Goal: Task Accomplishment & Management: Manage account settings

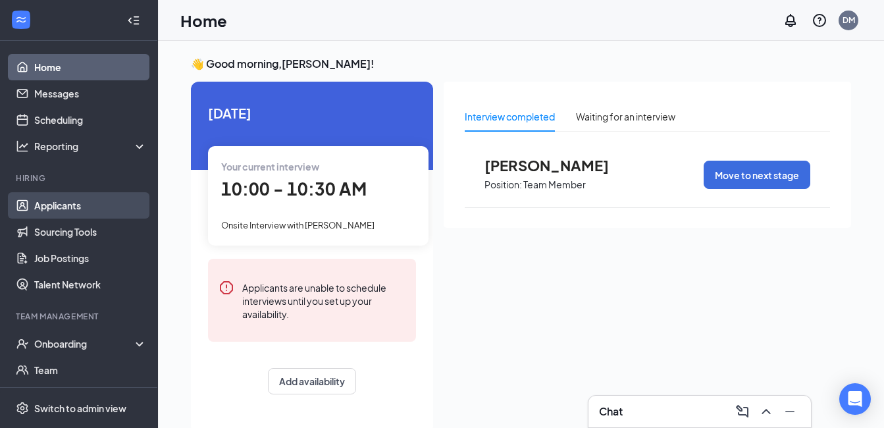
click at [61, 198] on link "Applicants" at bounding box center [90, 205] width 113 height 26
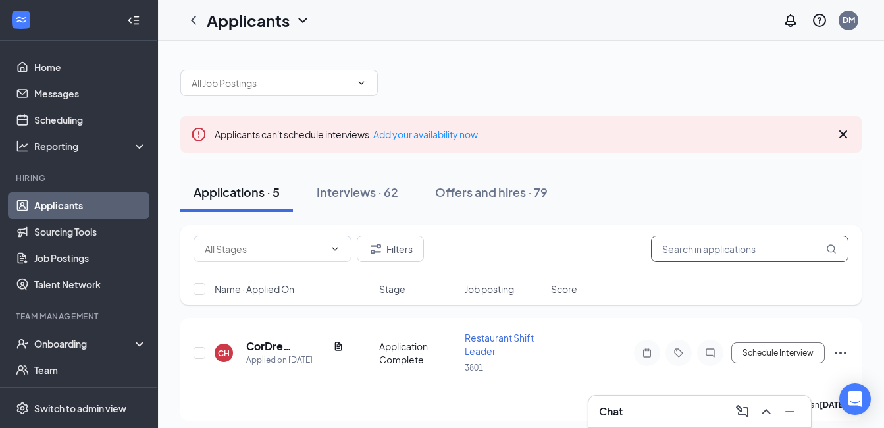
click at [703, 242] on input "text" at bounding box center [749, 249] width 197 height 26
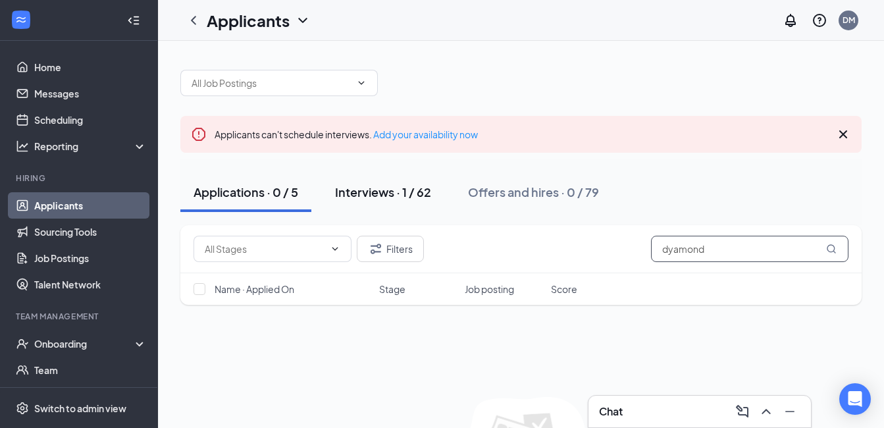
type input "dyamond"
click at [419, 193] on div "Interviews · 1 / 62" at bounding box center [383, 192] width 96 height 16
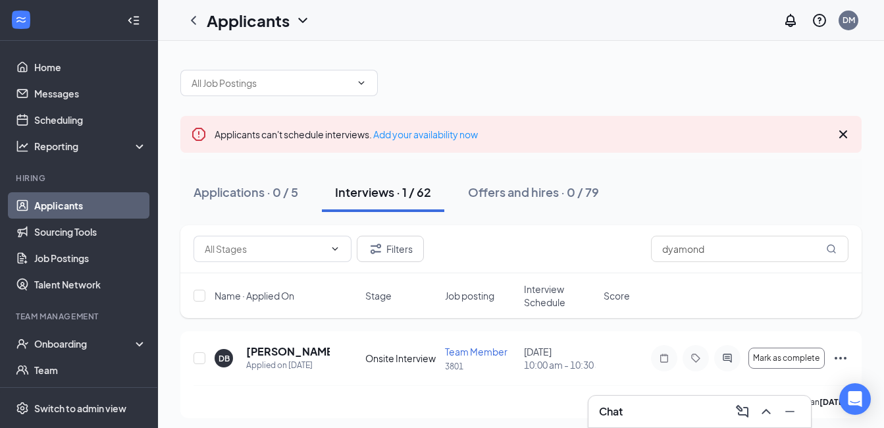
scroll to position [6, 0]
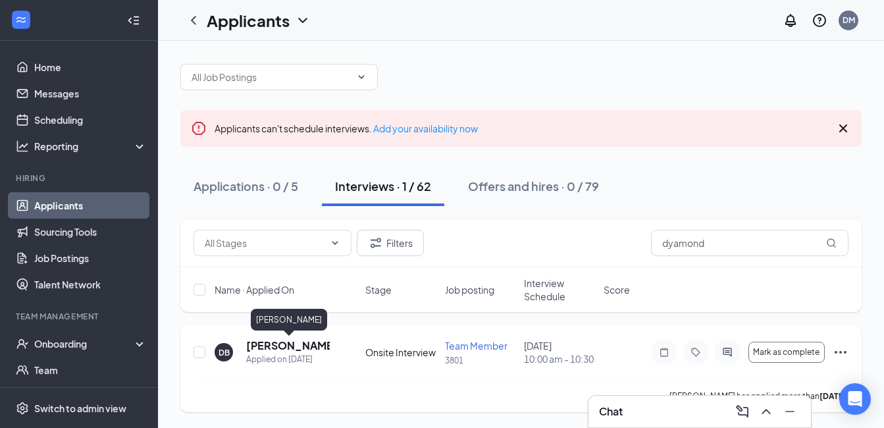
click at [306, 348] on h5 "[PERSON_NAME]" at bounding box center [288, 345] width 84 height 14
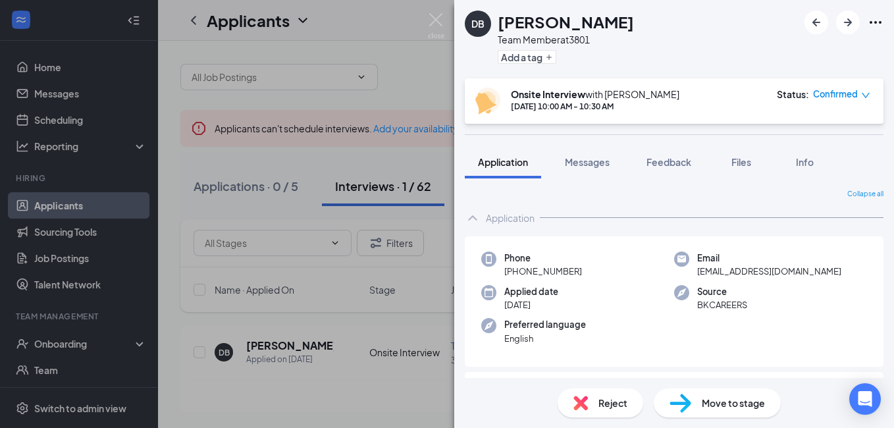
click at [434, 28] on img at bounding box center [436, 26] width 16 height 26
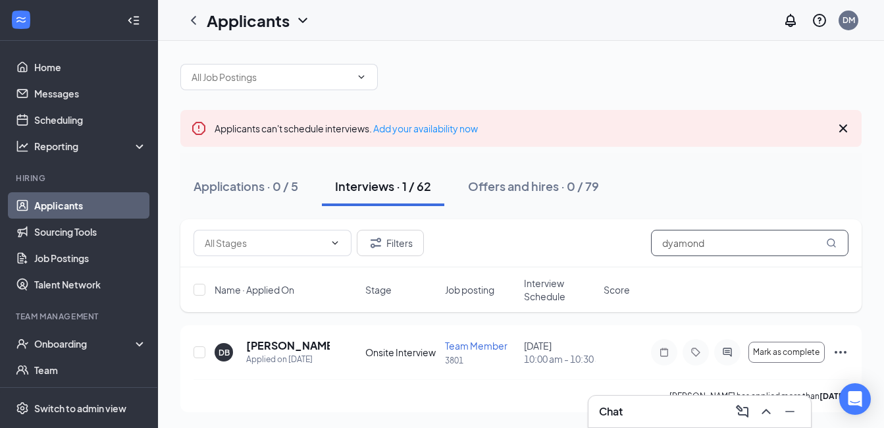
click at [713, 252] on input "dyamond" at bounding box center [749, 243] width 197 height 26
type input "d"
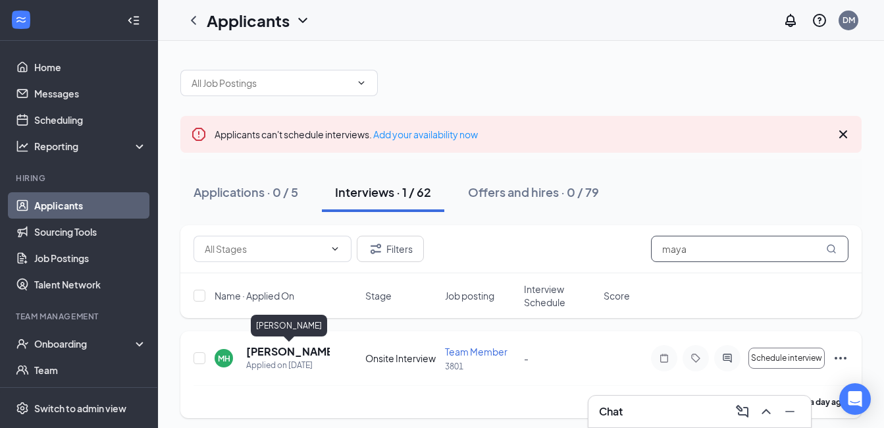
type input "maya"
click at [313, 349] on h5 "[PERSON_NAME]" at bounding box center [288, 351] width 84 height 14
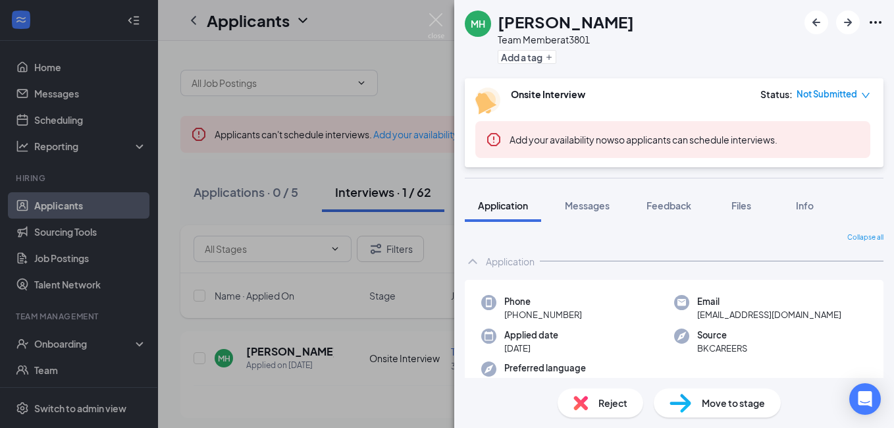
click at [436, 270] on div "MH [PERSON_NAME] Team Member at 3801 Add a tag Onsite Interview Status : Not Su…" at bounding box center [447, 214] width 894 height 428
click at [436, 20] on img at bounding box center [436, 26] width 16 height 26
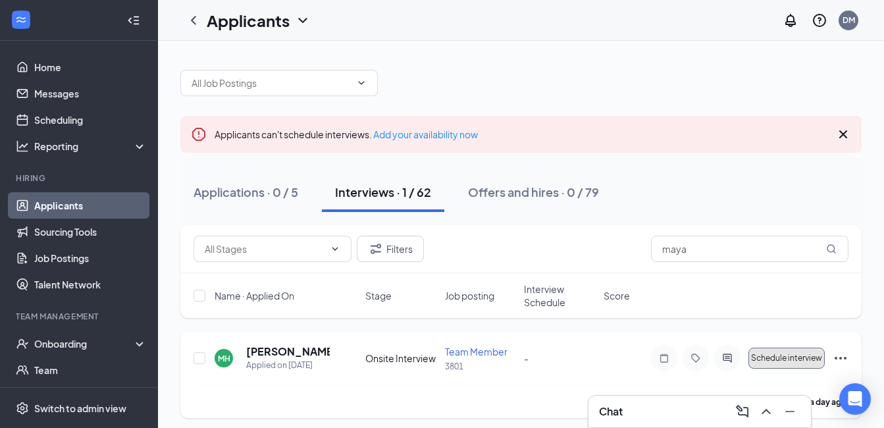
click at [775, 353] on span "Schedule interview" at bounding box center [786, 357] width 71 height 9
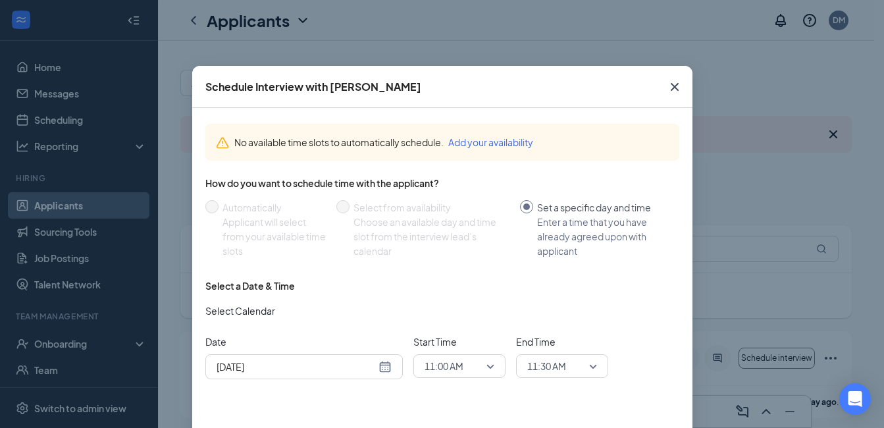
click at [381, 365] on div "[DATE]" at bounding box center [304, 366] width 175 height 14
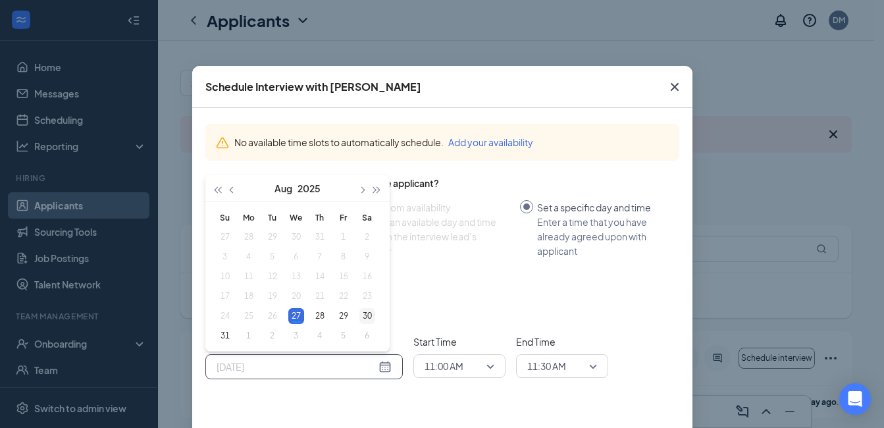
type input "[DATE]"
click at [361, 318] on div "30" at bounding box center [367, 316] width 16 height 16
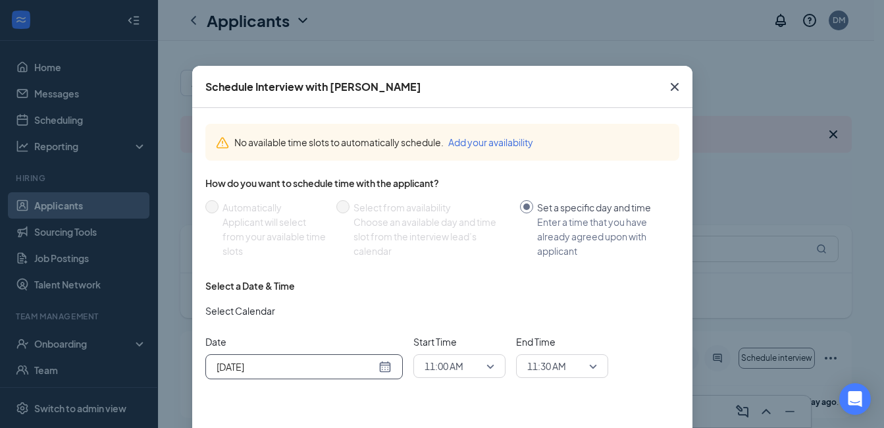
click at [483, 363] on span "11:00 AM" at bounding box center [459, 366] width 70 height 20
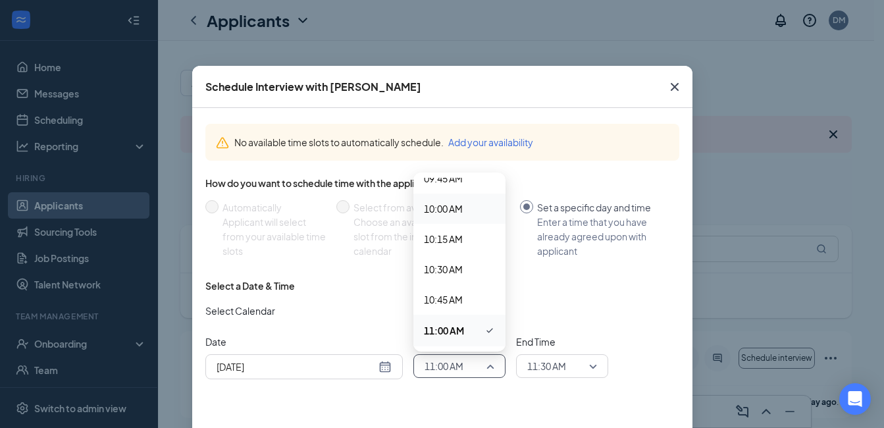
click at [461, 214] on span "10:00 AM" at bounding box center [459, 208] width 71 height 14
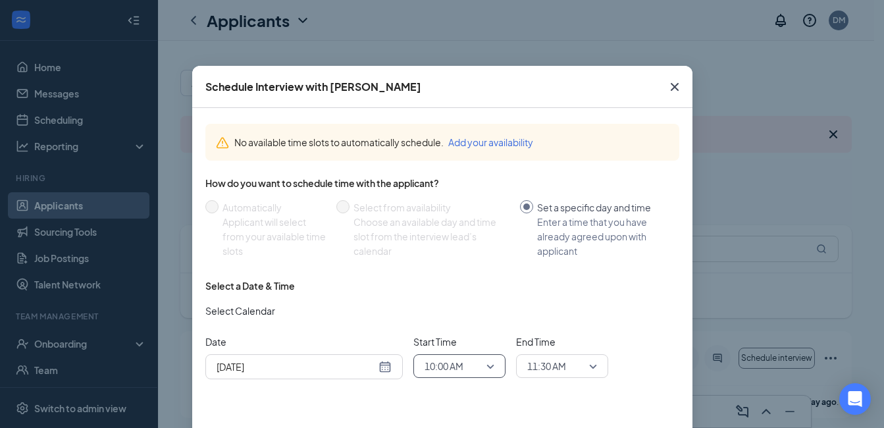
click at [596, 363] on div "11:30 AM" at bounding box center [562, 366] width 92 height 24
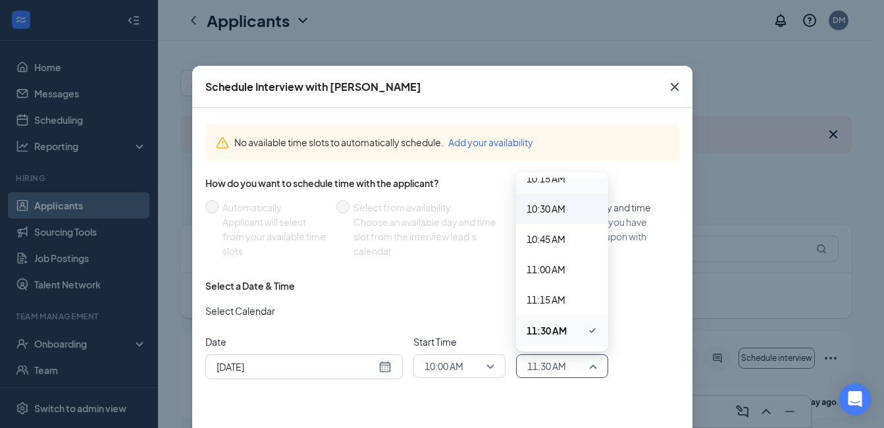
drag, startPoint x: 576, startPoint y: 183, endPoint x: 586, endPoint y: 195, distance: 15.4
click at [586, 196] on div "12:00 AM 12:15 AM 12:30 AM 12:45 AM 01:00 AM 01:15 AM 01:30 AM 01:45 AM 02:00 A…" at bounding box center [562, 375] width 92 height 2907
click at [577, 186] on div "10:15 AM" at bounding box center [562, 178] width 92 height 30
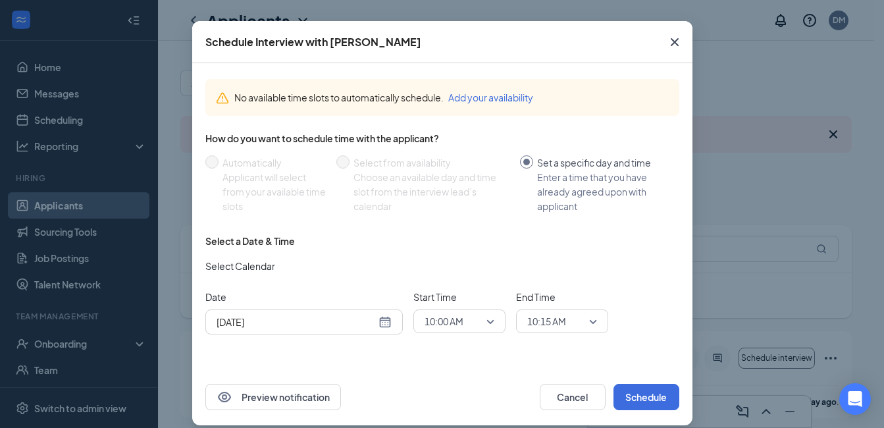
scroll to position [48, 0]
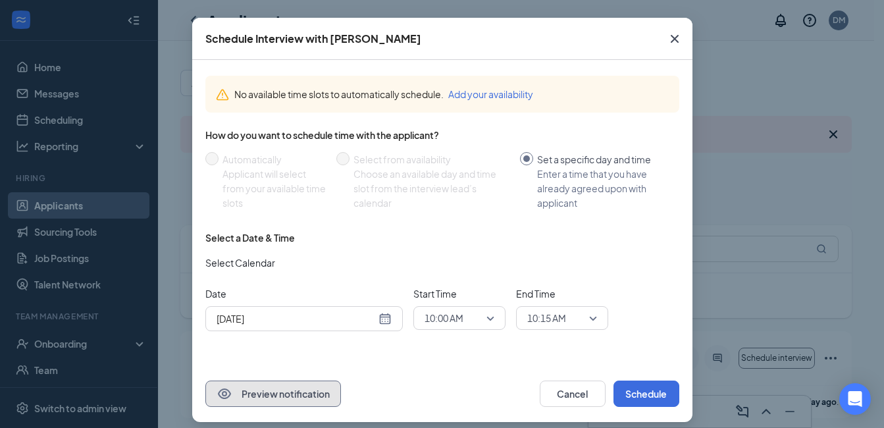
click at [304, 398] on button "Preview notification" at bounding box center [273, 393] width 136 height 26
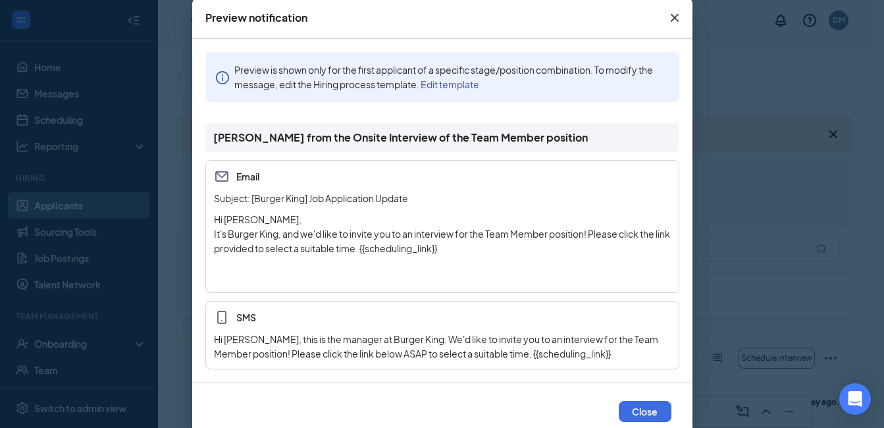
scroll to position [6, 0]
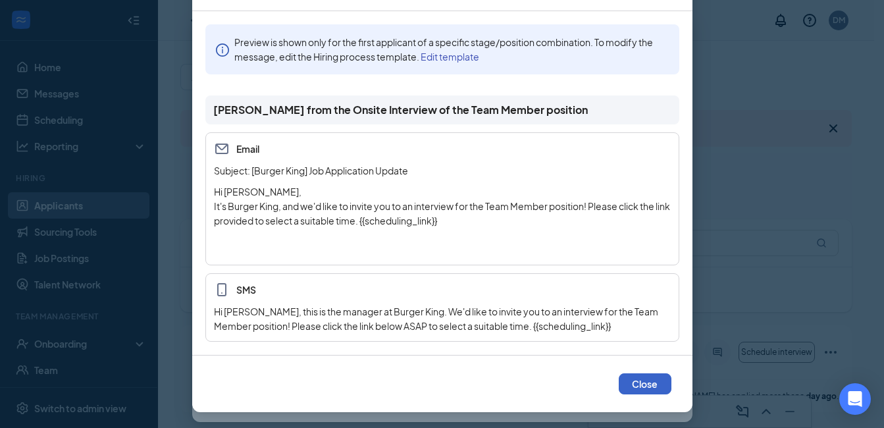
click at [621, 382] on button "Close" at bounding box center [645, 383] width 53 height 21
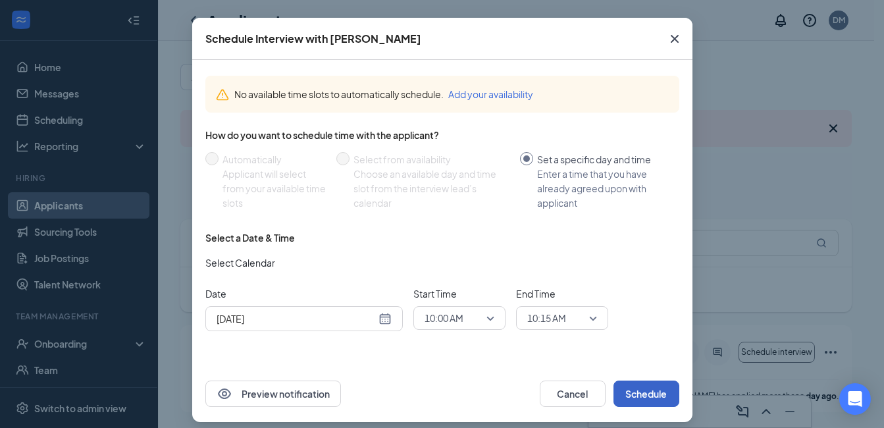
click at [628, 388] on button "Schedule" at bounding box center [646, 393] width 66 height 26
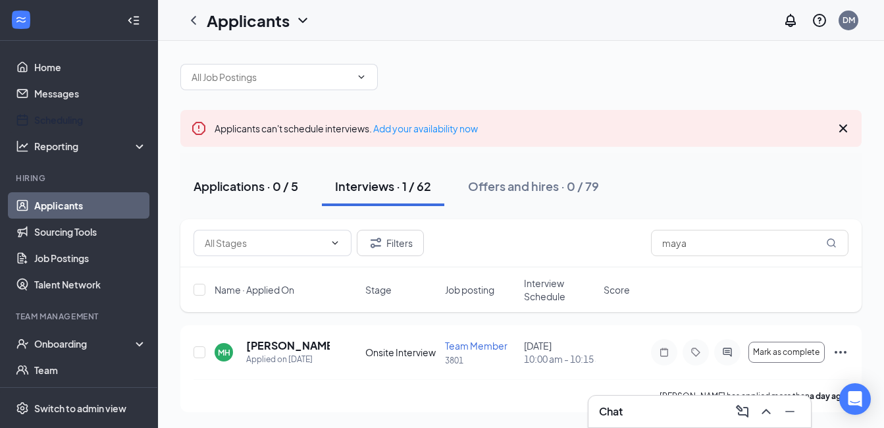
click at [226, 185] on div "Applications · 0 / 5" at bounding box center [245, 186] width 105 height 16
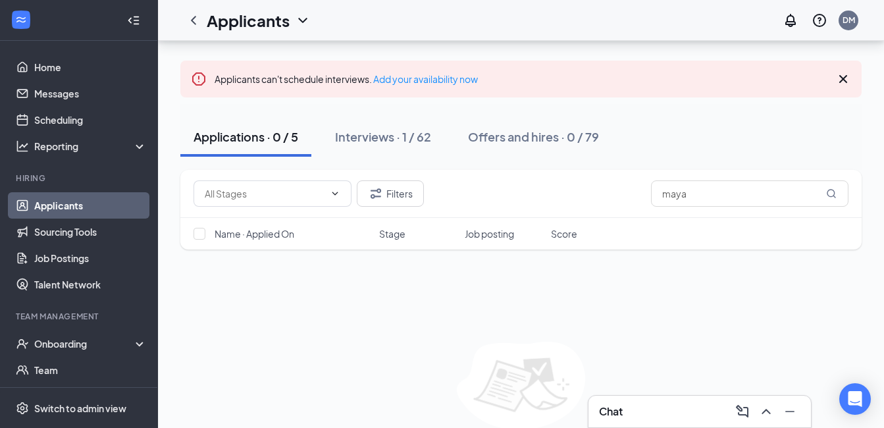
scroll to position [57, 0]
click at [377, 130] on div "Interviews · 1 / 62" at bounding box center [383, 134] width 96 height 16
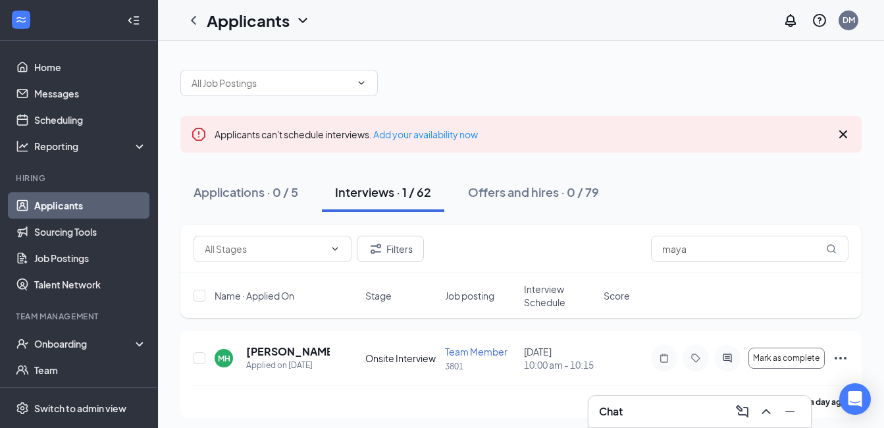
scroll to position [6, 0]
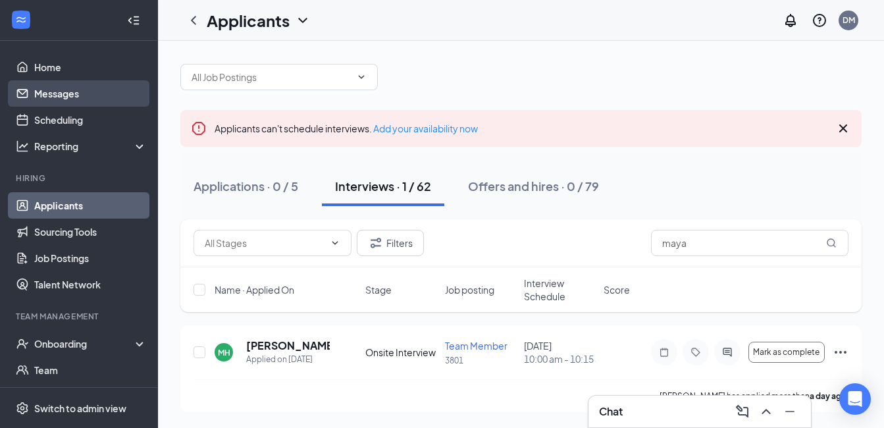
click at [102, 92] on link "Messages" at bounding box center [90, 93] width 113 height 26
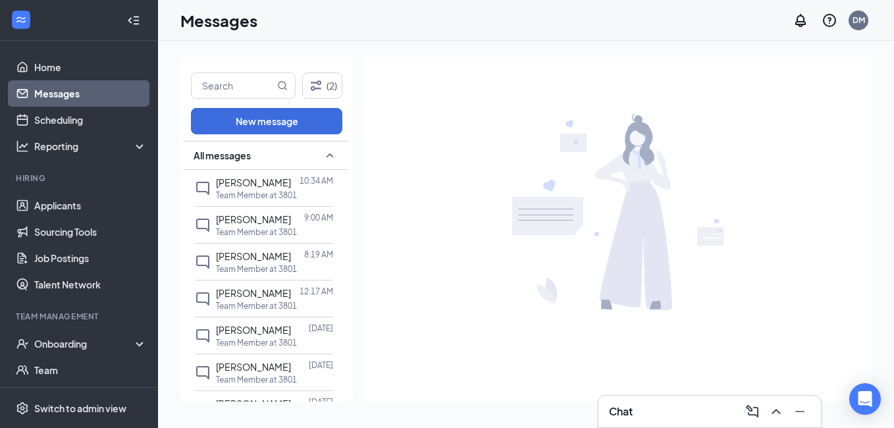
click at [290, 226] on div "[PERSON_NAME] 9:00 AM Team Member at 3801" at bounding box center [274, 225] width 117 height 26
click at [281, 251] on span "[PERSON_NAME]" at bounding box center [253, 256] width 75 height 12
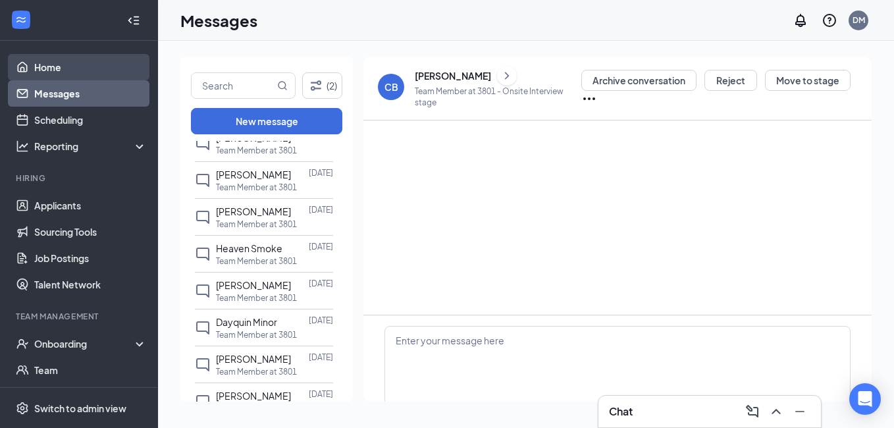
scroll to position [415, 0]
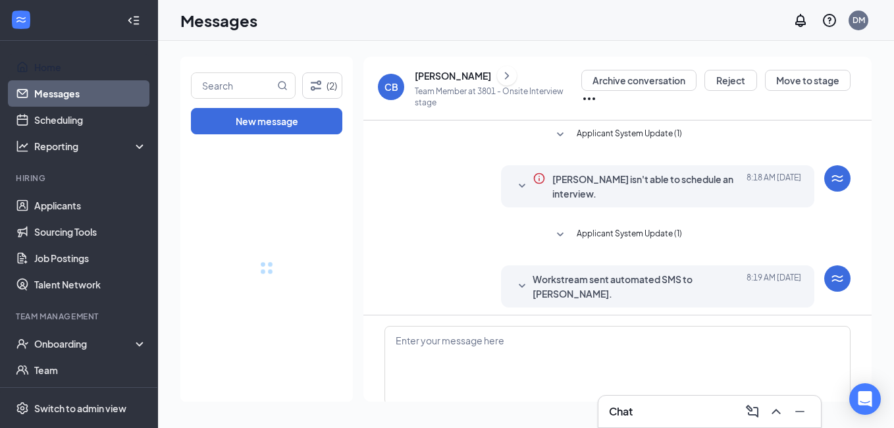
drag, startPoint x: 93, startPoint y: 68, endPoint x: 163, endPoint y: 153, distance: 110.8
click at [93, 68] on link "Home" at bounding box center [90, 67] width 113 height 26
click at [63, 203] on link "Applicants" at bounding box center [90, 205] width 113 height 26
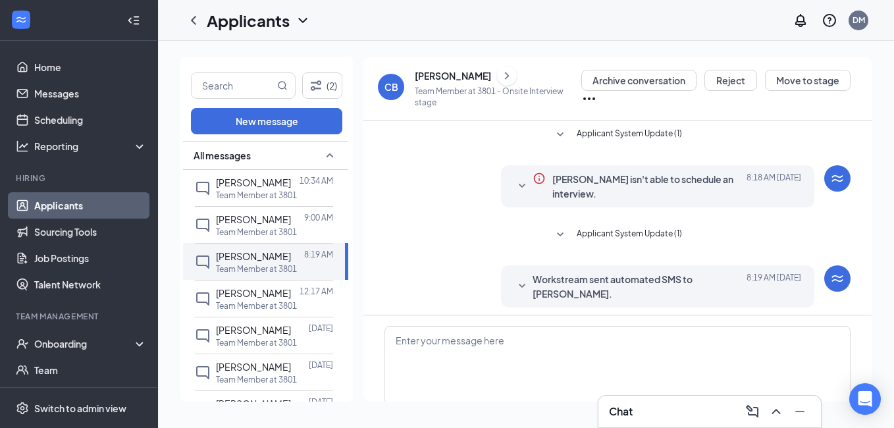
click at [88, 198] on link "Applicants" at bounding box center [90, 205] width 113 height 26
click at [72, 205] on link "Applicants" at bounding box center [90, 205] width 113 height 26
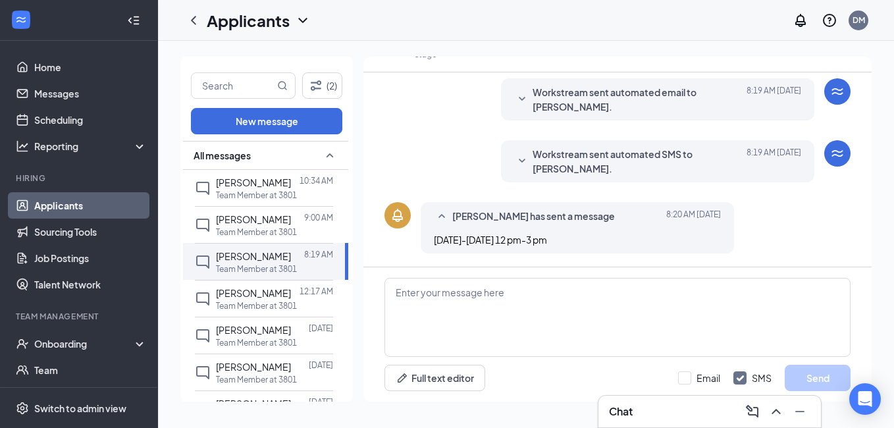
click at [72, 205] on link "Applicants" at bounding box center [90, 205] width 113 height 26
click at [51, 64] on link "Home" at bounding box center [90, 67] width 113 height 26
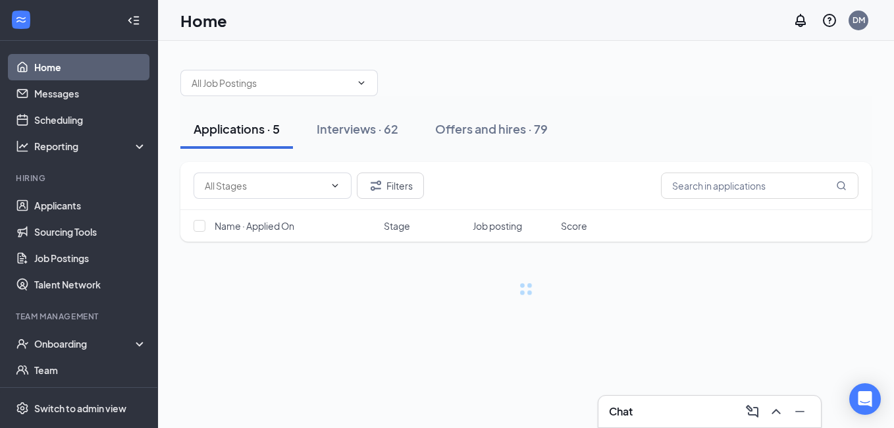
click at [369, 88] on span at bounding box center [278, 83] width 197 height 26
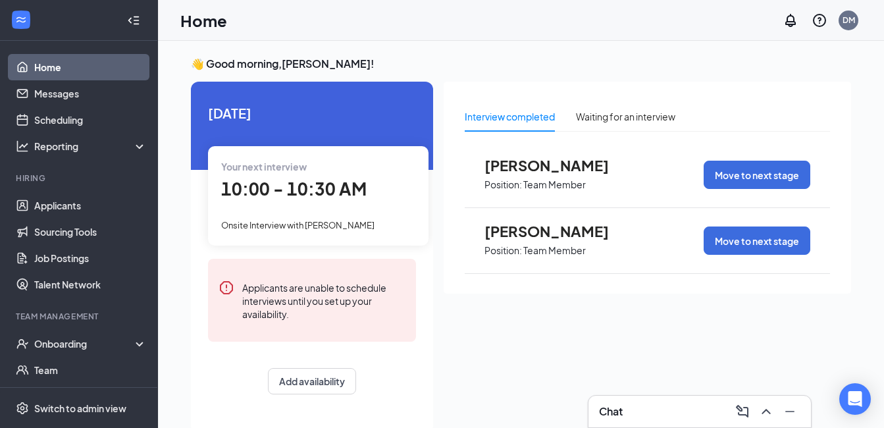
click at [511, 162] on span "[PERSON_NAME]" at bounding box center [556, 165] width 145 height 17
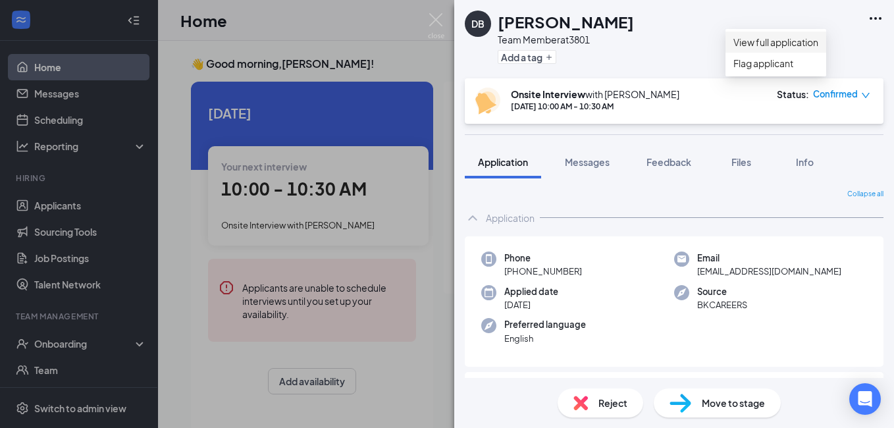
click at [796, 43] on link "View full application" at bounding box center [775, 42] width 85 height 14
